Goal: Task Accomplishment & Management: Use online tool/utility

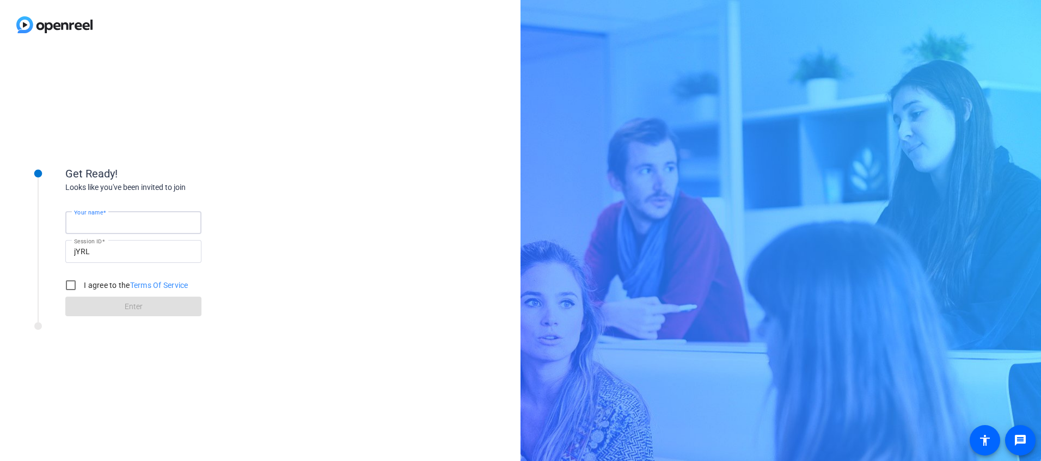
click at [124, 225] on input "Your name" at bounding box center [133, 222] width 119 height 13
type input "[PERSON_NAME]"
click at [69, 285] on input "I agree to the Terms Of Service" at bounding box center [71, 285] width 22 height 22
checkbox input "true"
click at [128, 315] on span at bounding box center [133, 307] width 136 height 26
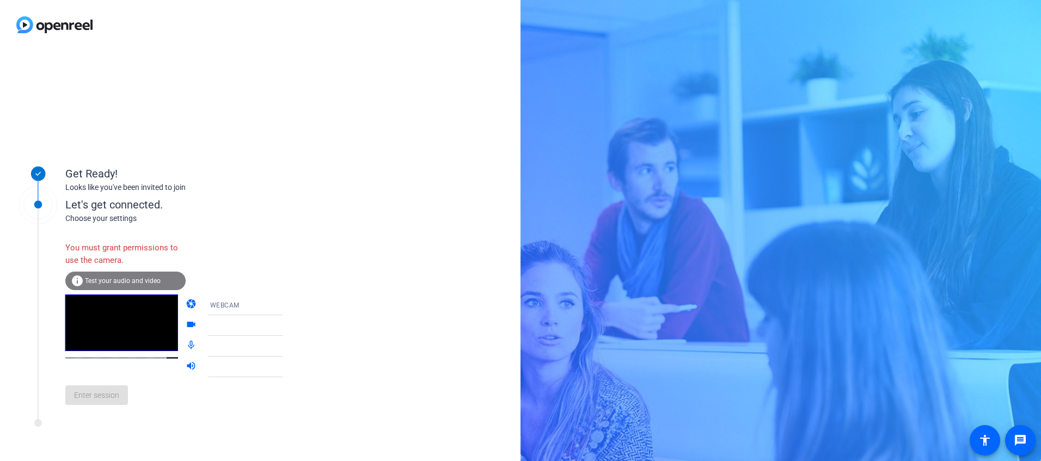
click at [122, 282] on span "Test your audio and video" at bounding box center [123, 281] width 76 height 8
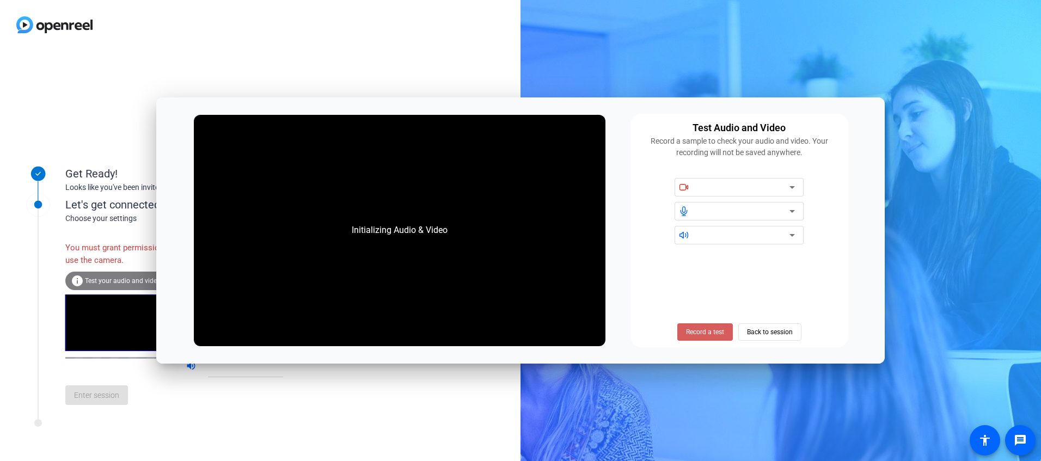
click at [710, 333] on span "Record a test" at bounding box center [705, 332] width 38 height 10
click at [772, 335] on span "Back to session" at bounding box center [770, 332] width 46 height 21
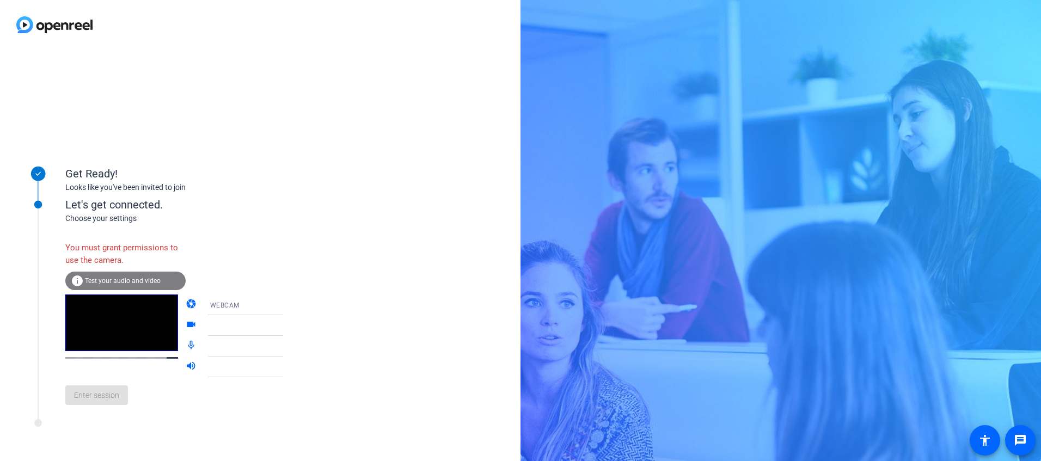
click at [96, 408] on div "Enter session" at bounding box center [185, 395] width 240 height 36
click at [288, 328] on icon at bounding box center [294, 325] width 13 height 13
click at [288, 348] on icon at bounding box center [294, 346] width 13 height 13
click at [288, 364] on icon at bounding box center [294, 366] width 13 height 13
